Goal: Find contact information: Find contact information

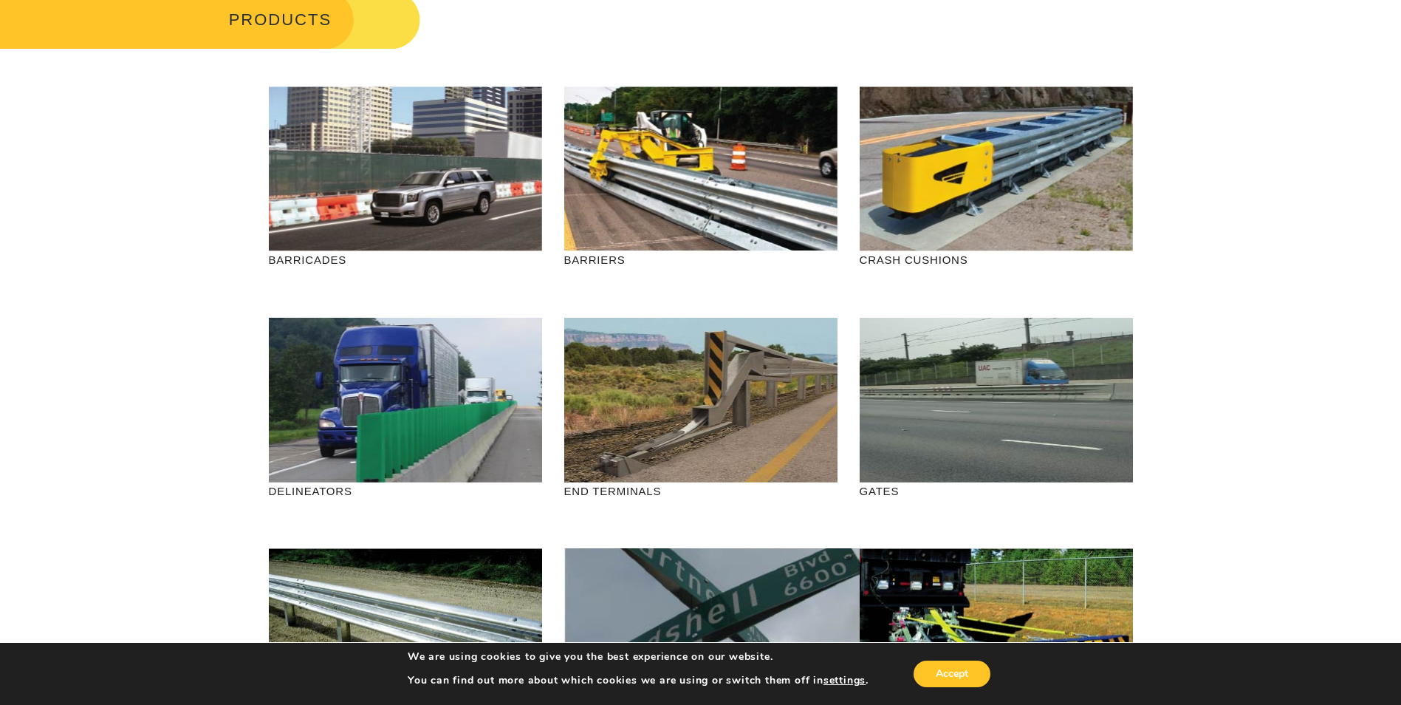
scroll to position [295, 0]
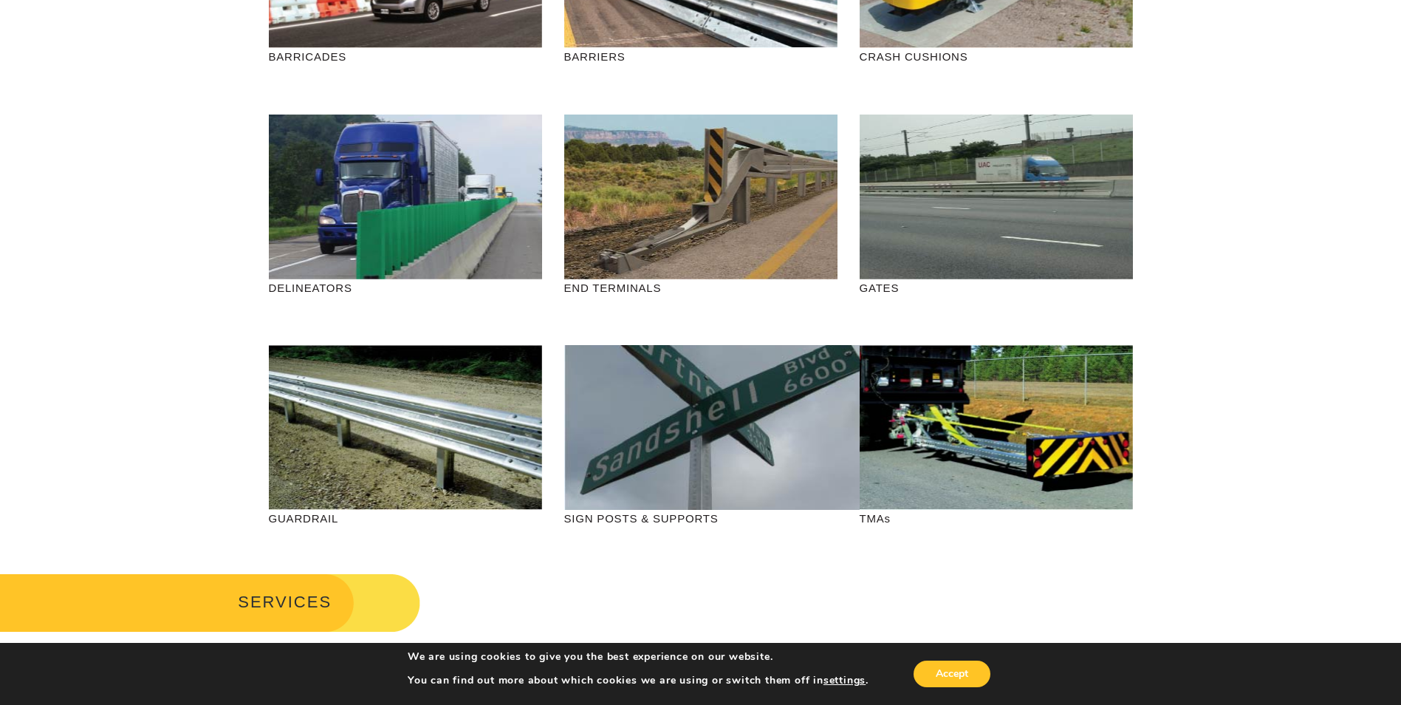
click at [674, 517] on p "SIGN POSTS & SUPPORTS" at bounding box center [700, 518] width 273 height 17
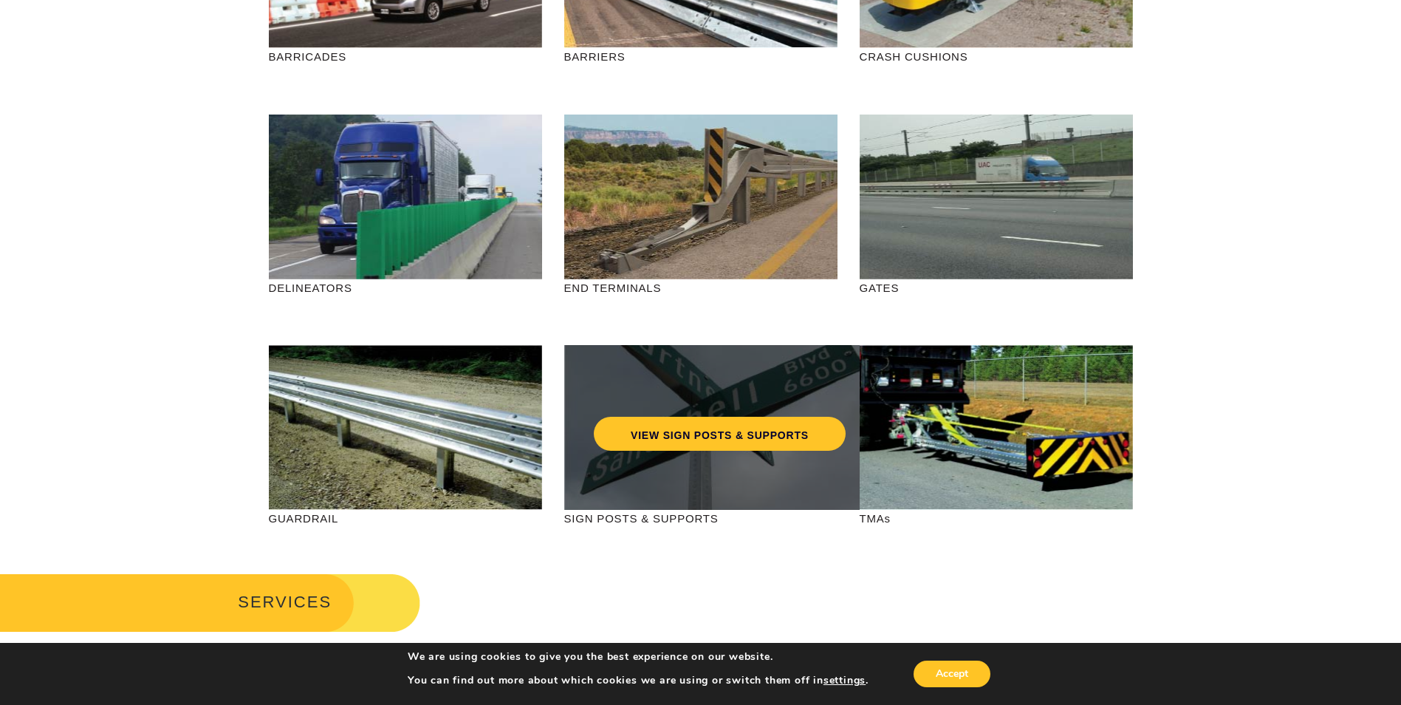
click at [678, 470] on div "VIEW SIGN POSTS & SUPPORTS" at bounding box center [719, 427] width 311 height 165
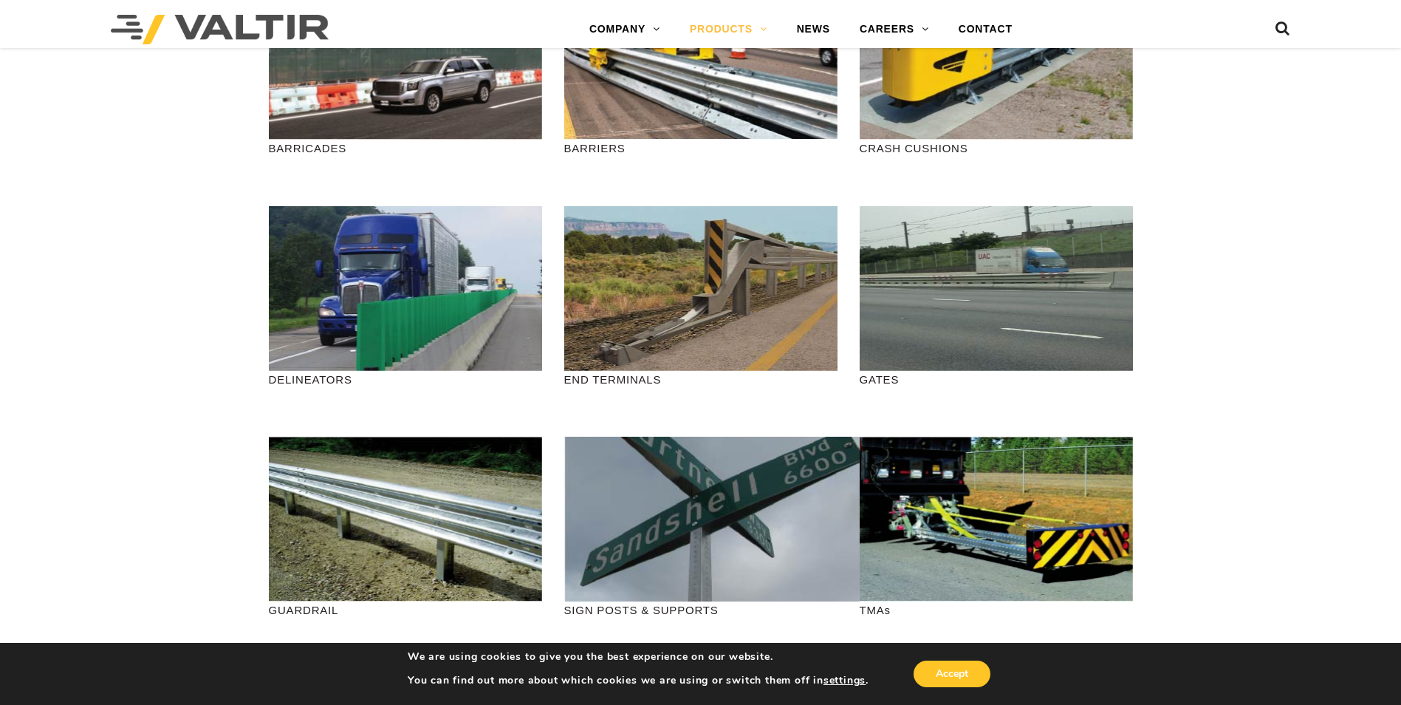
scroll to position [0, 0]
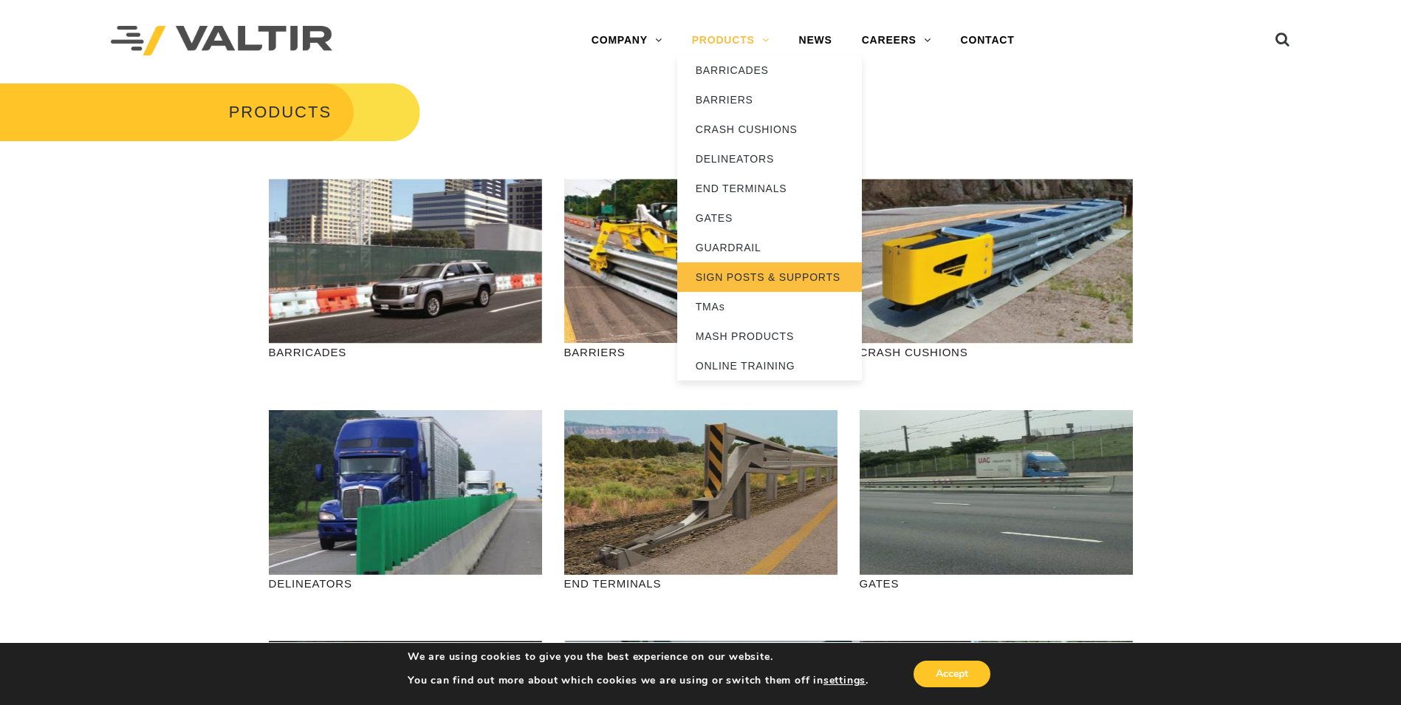
click at [765, 273] on link "SIGN POSTS & SUPPORTS" at bounding box center [769, 277] width 185 height 30
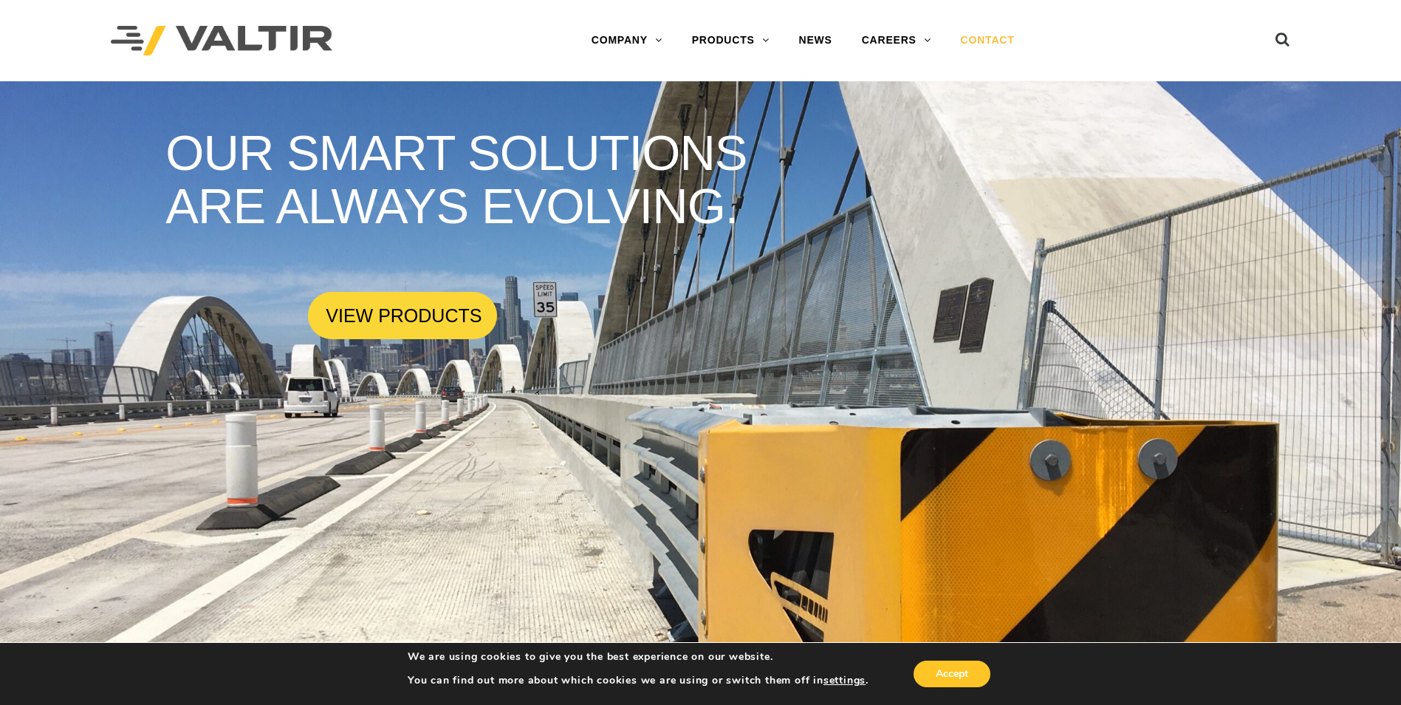
click at [997, 41] on link "CONTACT" at bounding box center [987, 41] width 83 height 30
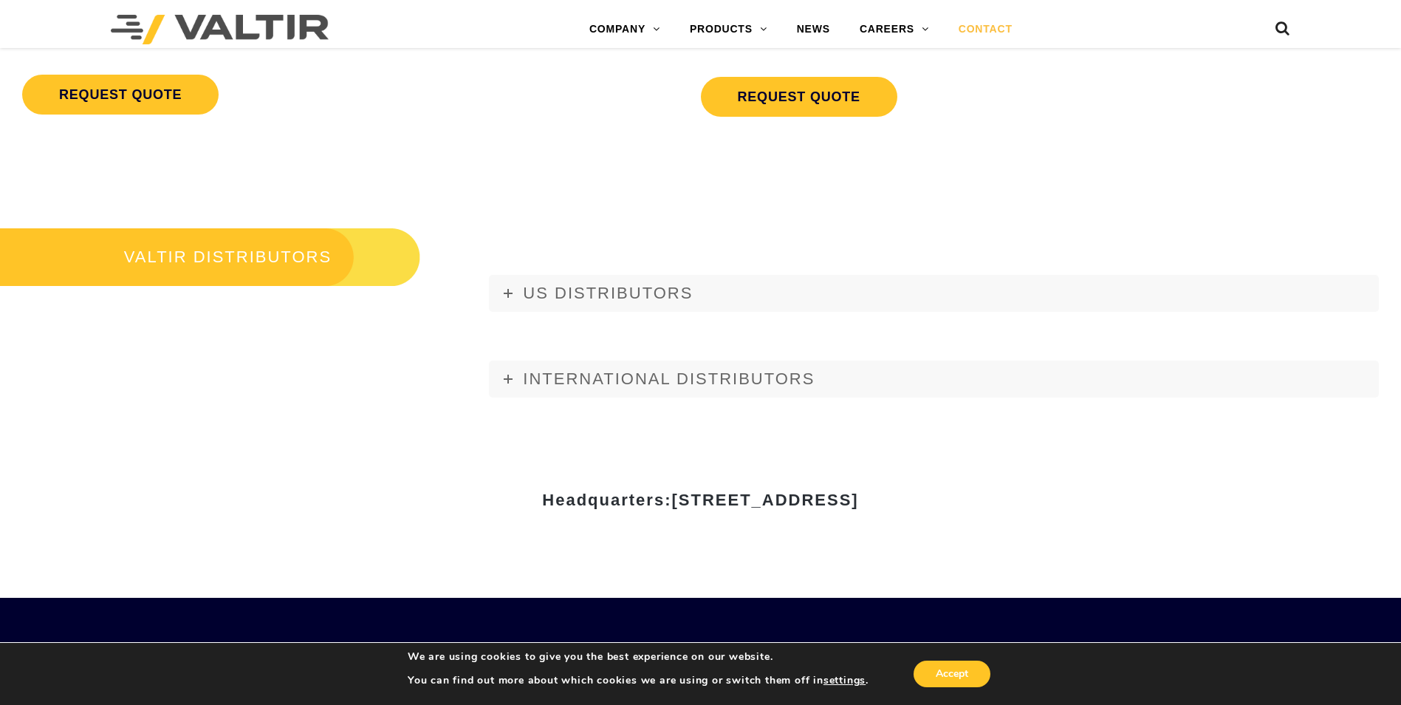
scroll to position [1699, 0]
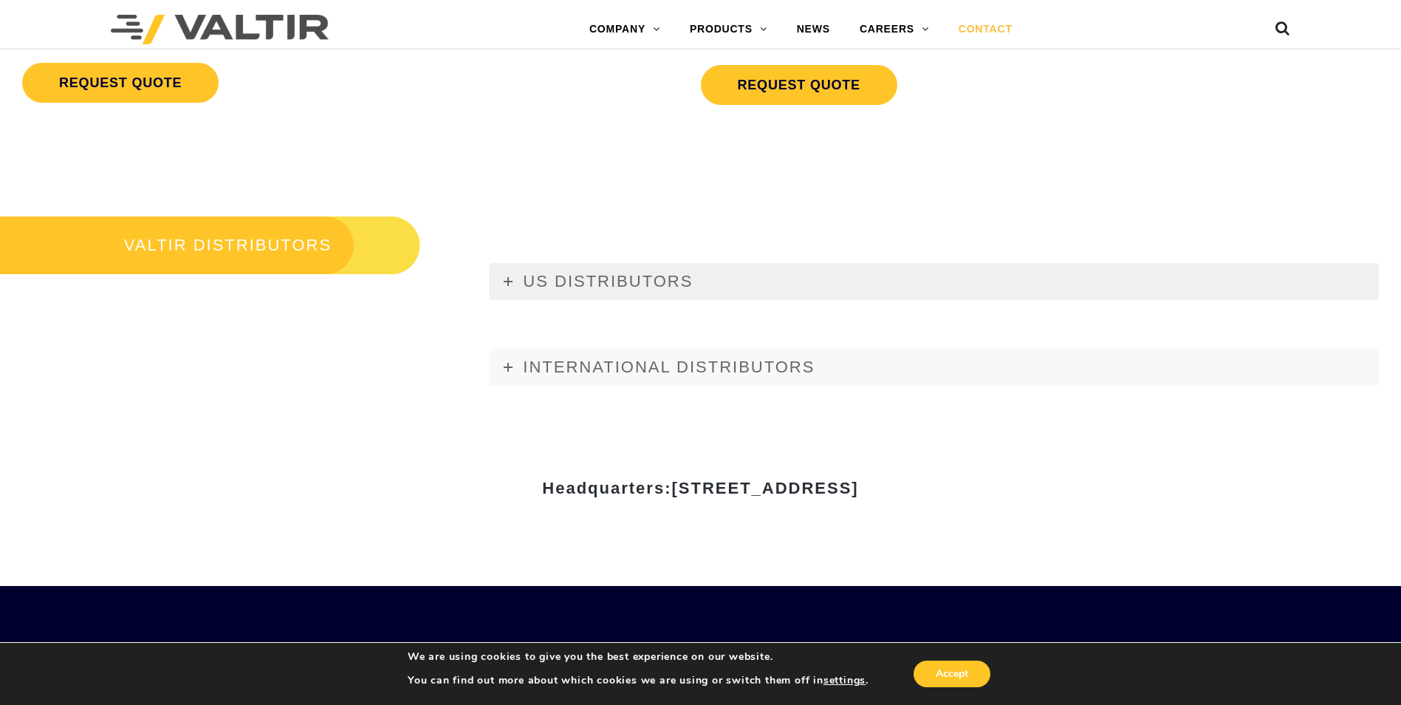
click at [549, 276] on span "US DISTRIBUTORS" at bounding box center [608, 281] width 170 height 18
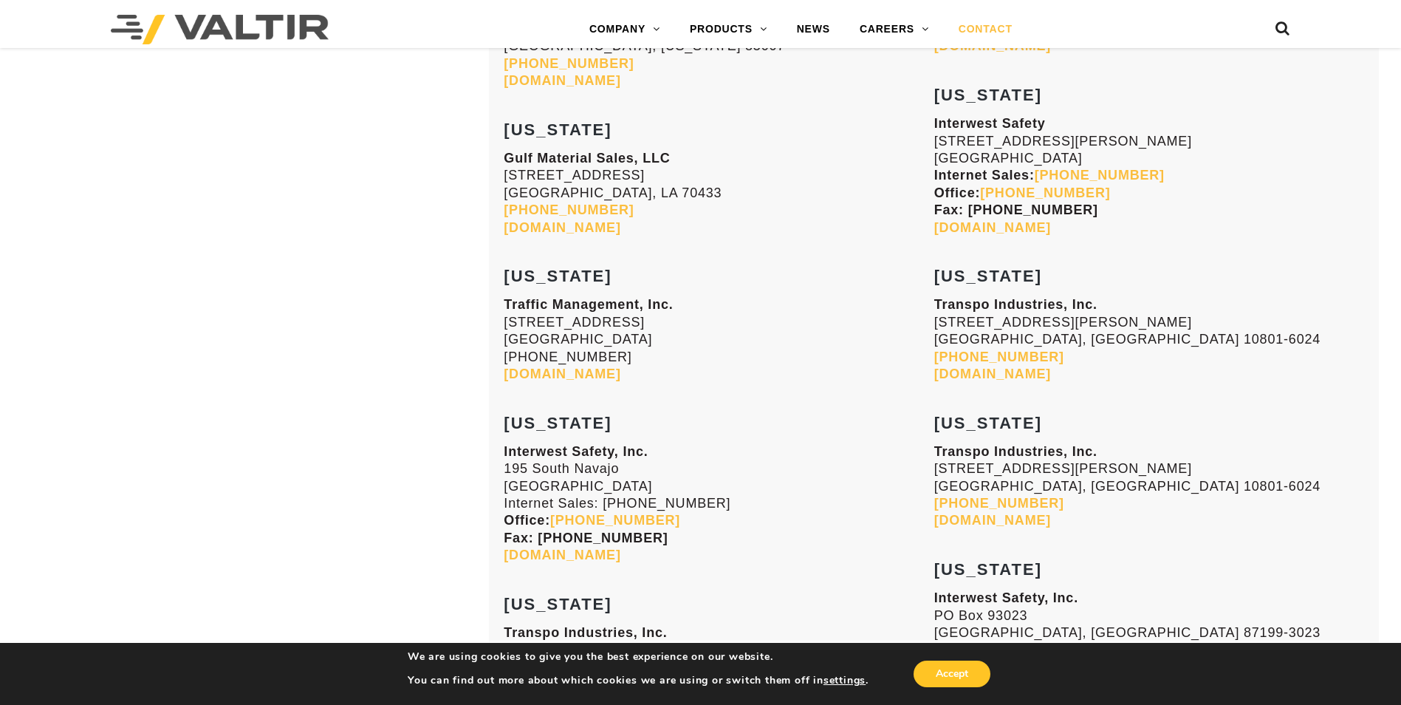
scroll to position [2363, 0]
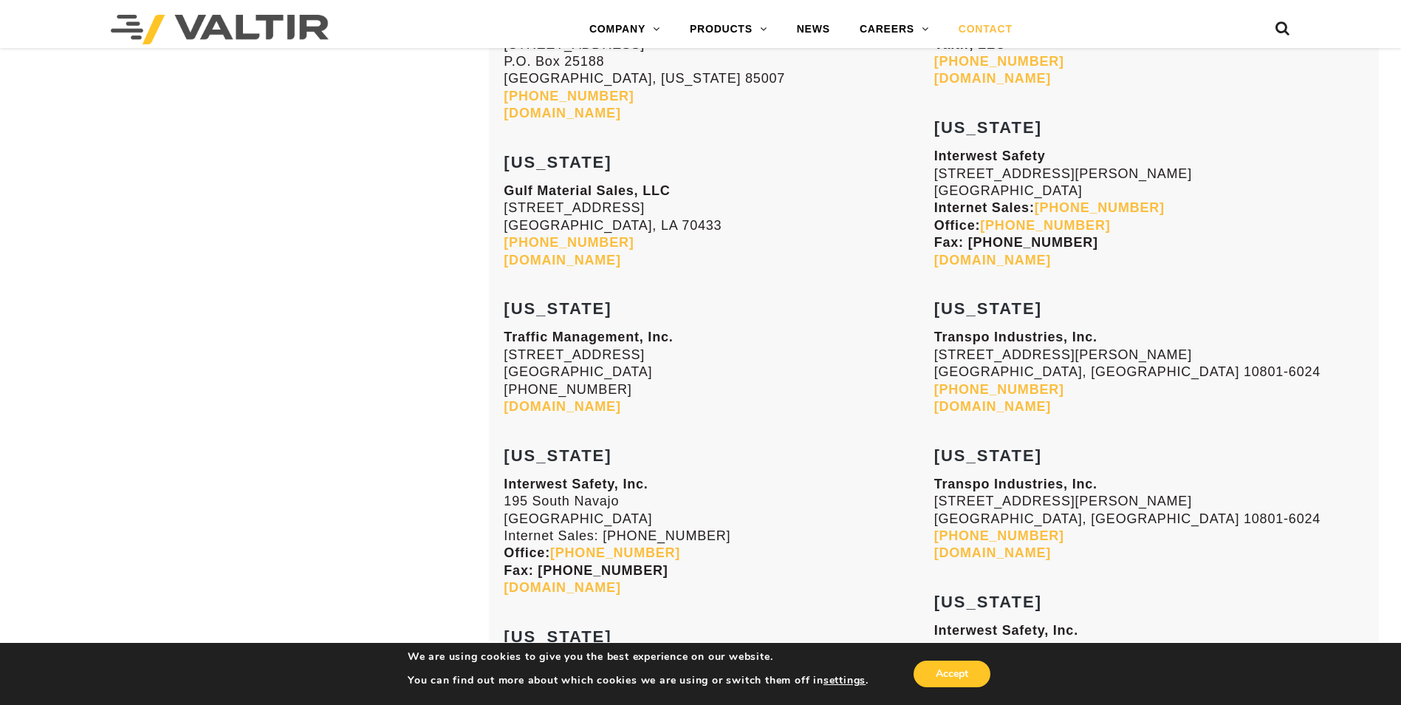
click at [580, 407] on link "trafficmanagement.com" at bounding box center [562, 406] width 117 height 15
